Goal: Information Seeking & Learning: Understand process/instructions

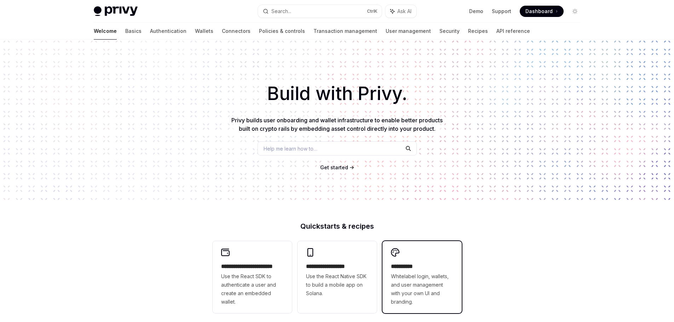
click at [416, 274] on span "Whitelabel login, wallets, and user management with your own UI and branding." at bounding box center [422, 289] width 62 height 34
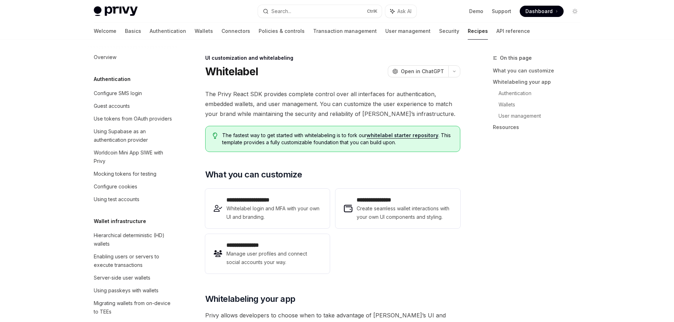
scroll to position [290, 0]
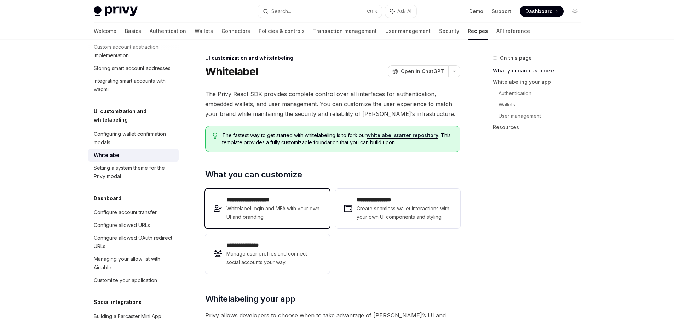
click at [311, 218] on span "Whitelabel login and MFA with your own UI and branding." at bounding box center [273, 213] width 95 height 17
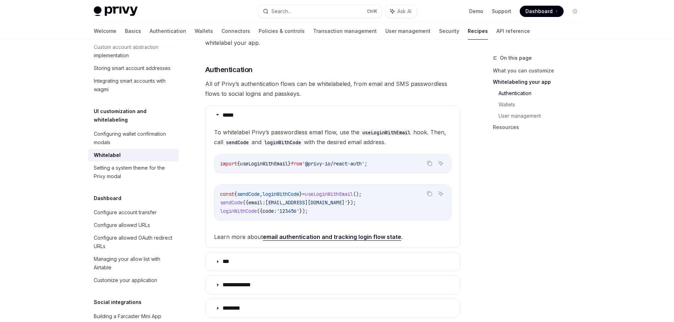
scroll to position [294, 0]
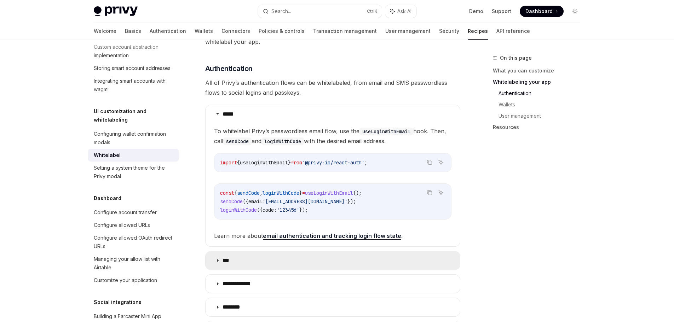
click at [294, 252] on summary "***" at bounding box center [333, 261] width 254 height 18
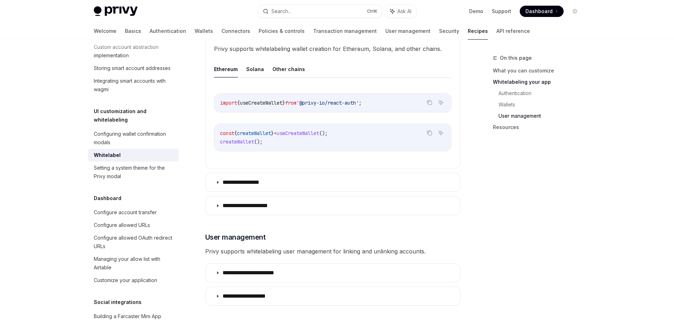
scroll to position [1001, 0]
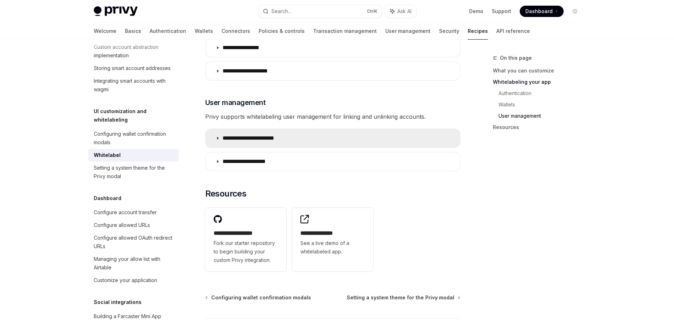
click at [277, 135] on p "**********" at bounding box center [255, 138] width 65 height 7
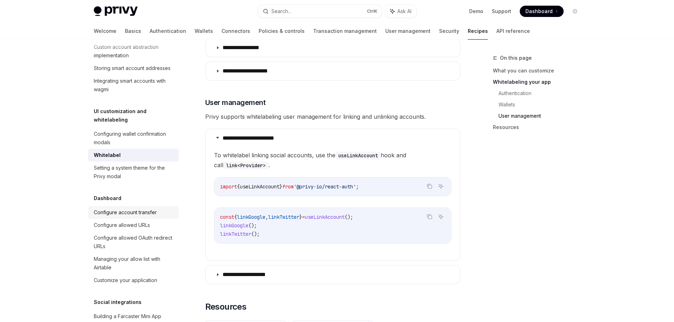
click at [142, 217] on div "Configure account transfer" at bounding box center [125, 212] width 63 height 8
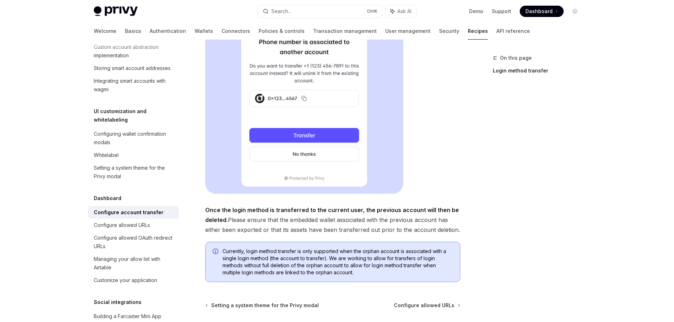
scroll to position [228, 0]
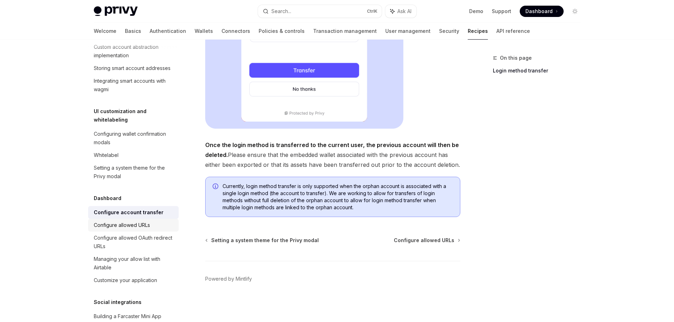
click at [143, 230] on div "Configure allowed URLs" at bounding box center [122, 225] width 56 height 8
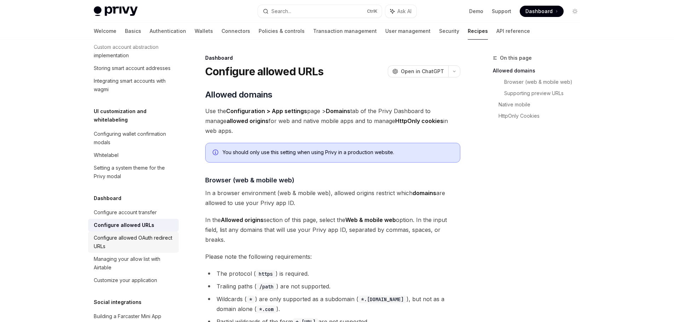
click at [141, 251] on div "Configure allowed OAuth redirect URLs" at bounding box center [134, 242] width 81 height 17
type textarea "*"
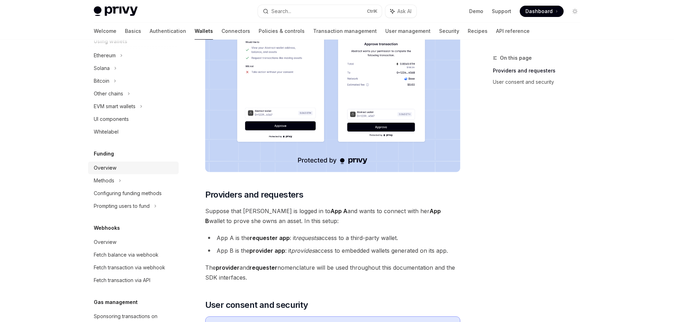
scroll to position [42, 0]
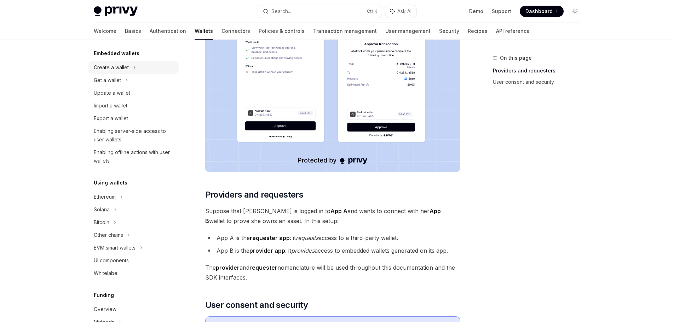
click at [121, 69] on div "Create a wallet" at bounding box center [111, 67] width 35 height 8
type textarea "*"
